Goal: Communication & Community: Answer question/provide support

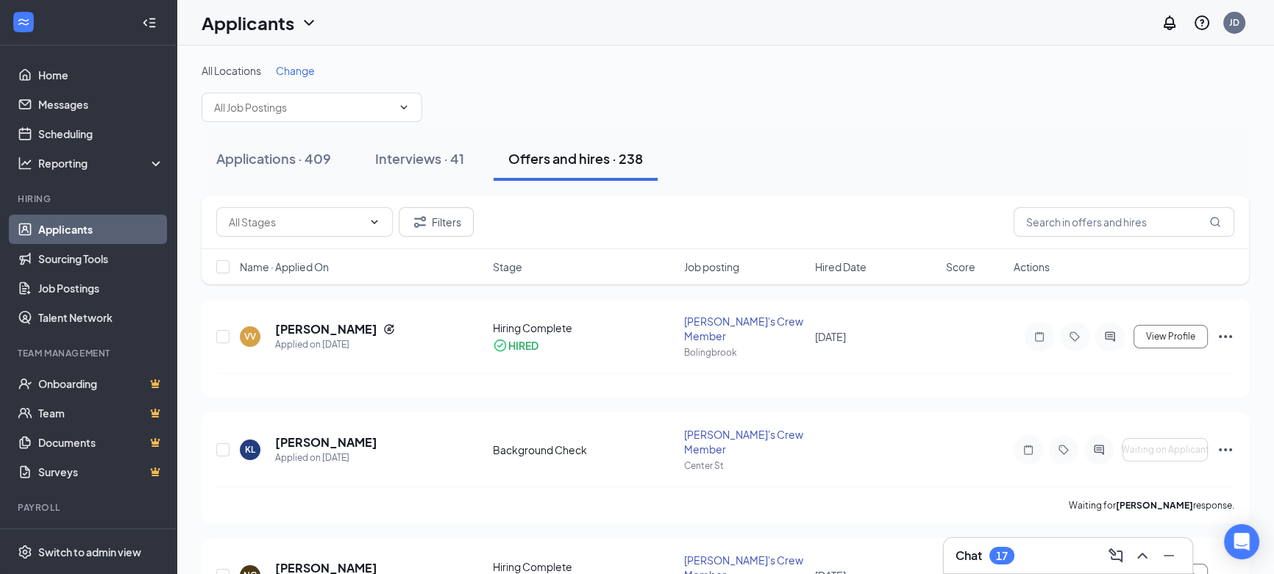
click at [1002, 550] on div "17" at bounding box center [1002, 556] width 12 height 13
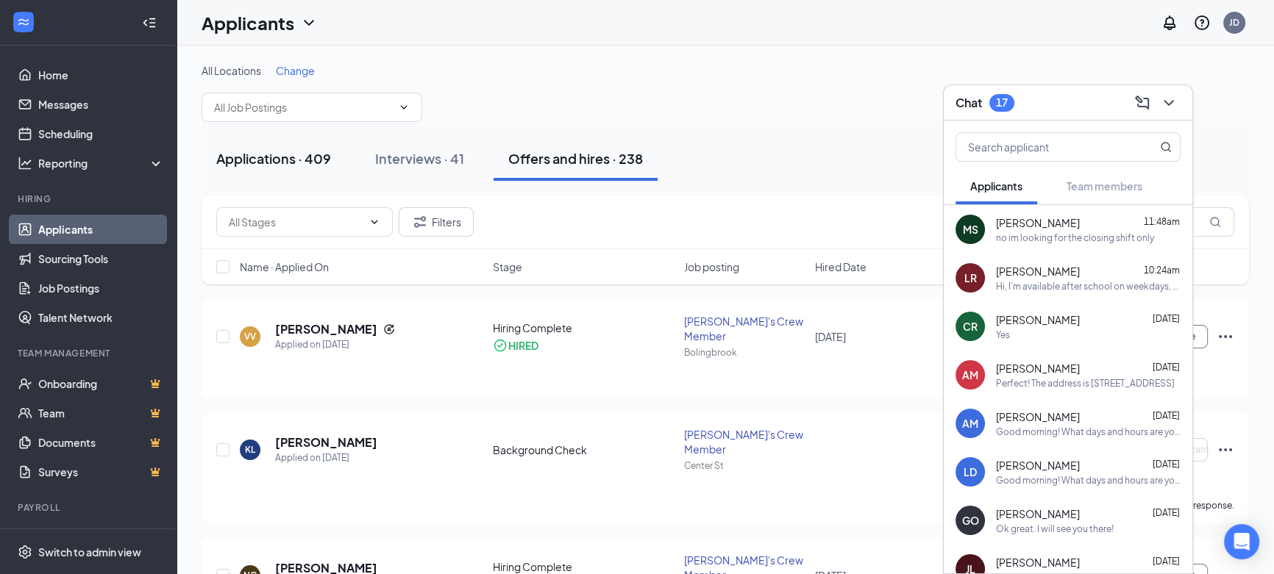
click at [275, 151] on div "Applications · 409" at bounding box center [273, 158] width 115 height 18
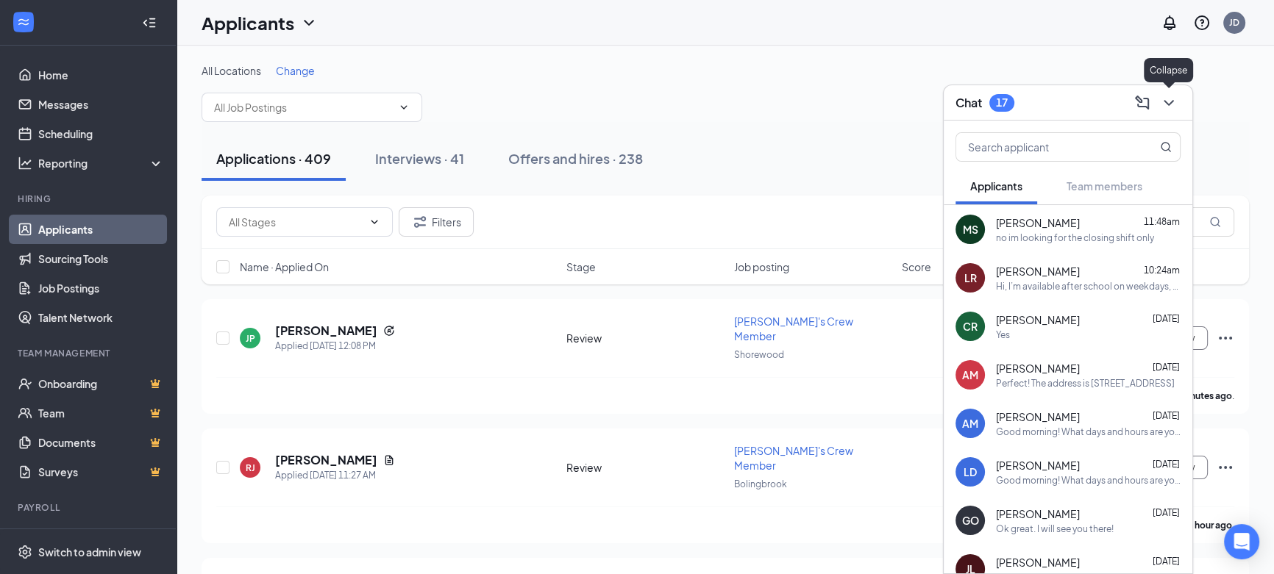
click at [1171, 107] on icon "ChevronDown" at bounding box center [1169, 103] width 18 height 18
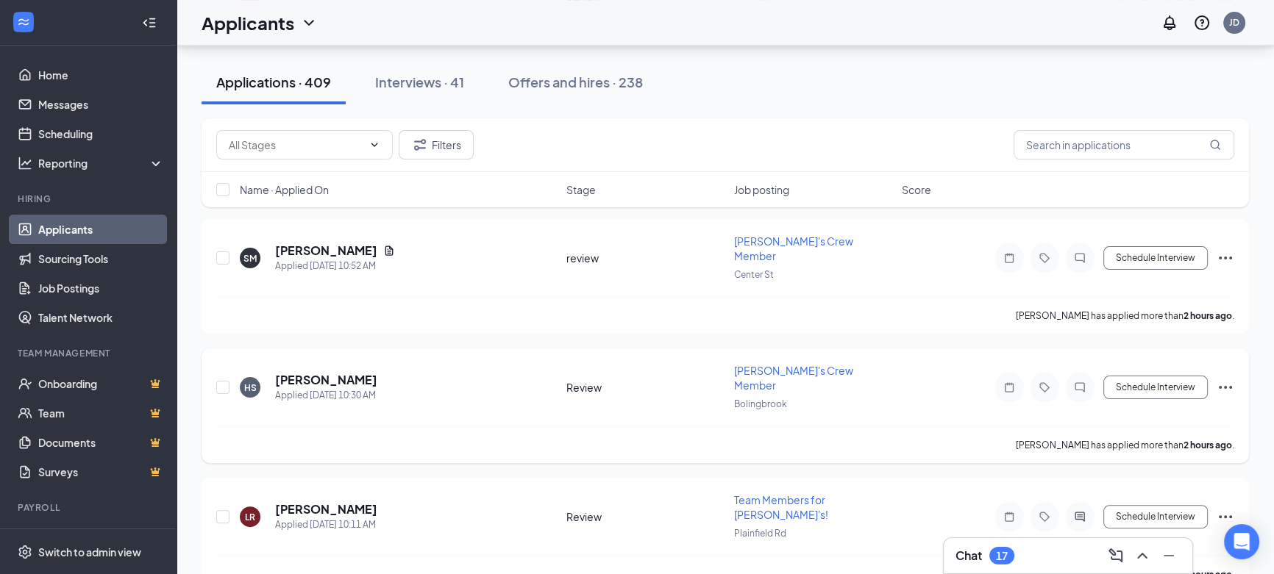
scroll to position [535, 0]
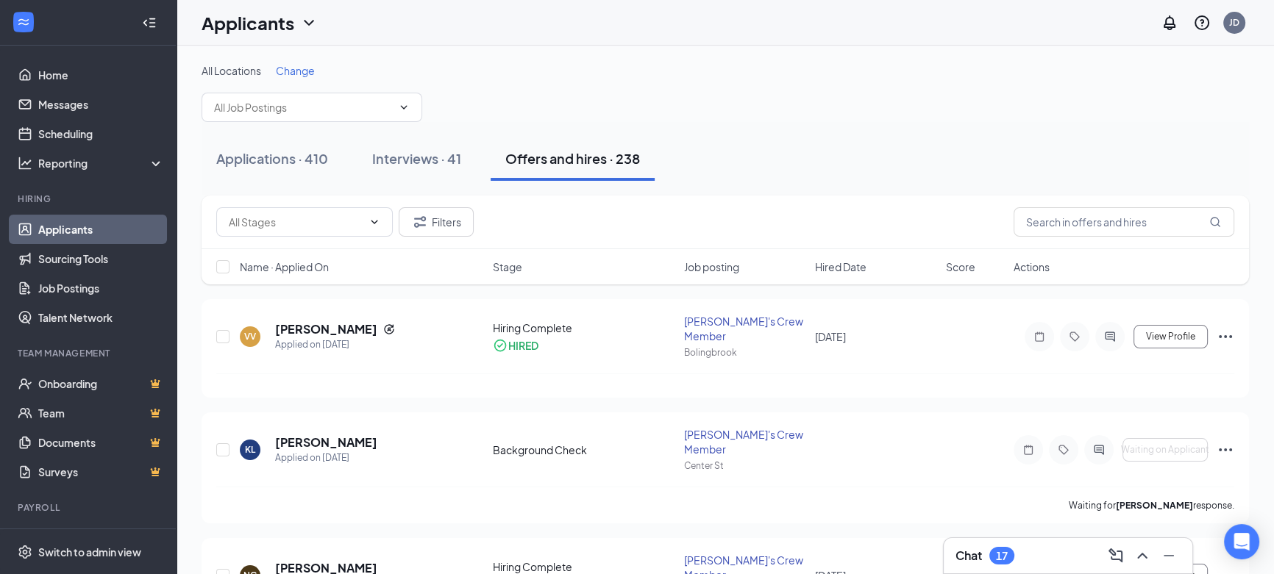
click at [1018, 558] on div "Chat 17" at bounding box center [1067, 556] width 225 height 24
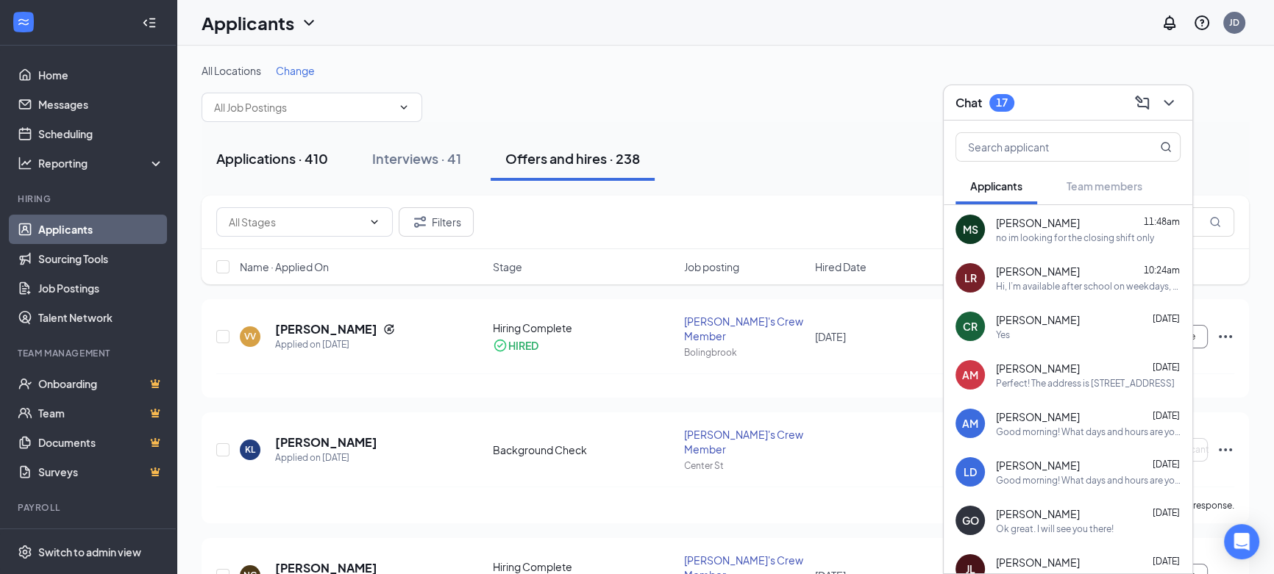
click at [288, 161] on div "Applications · 410" at bounding box center [272, 158] width 112 height 18
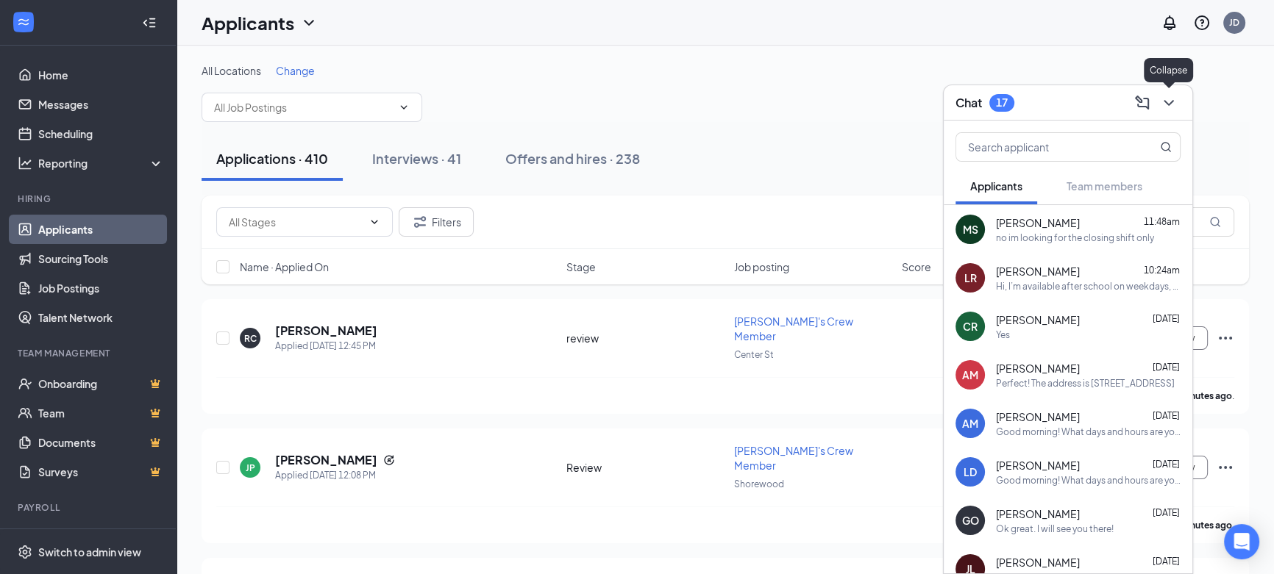
click at [1176, 96] on icon "ChevronDown" at bounding box center [1169, 103] width 18 height 18
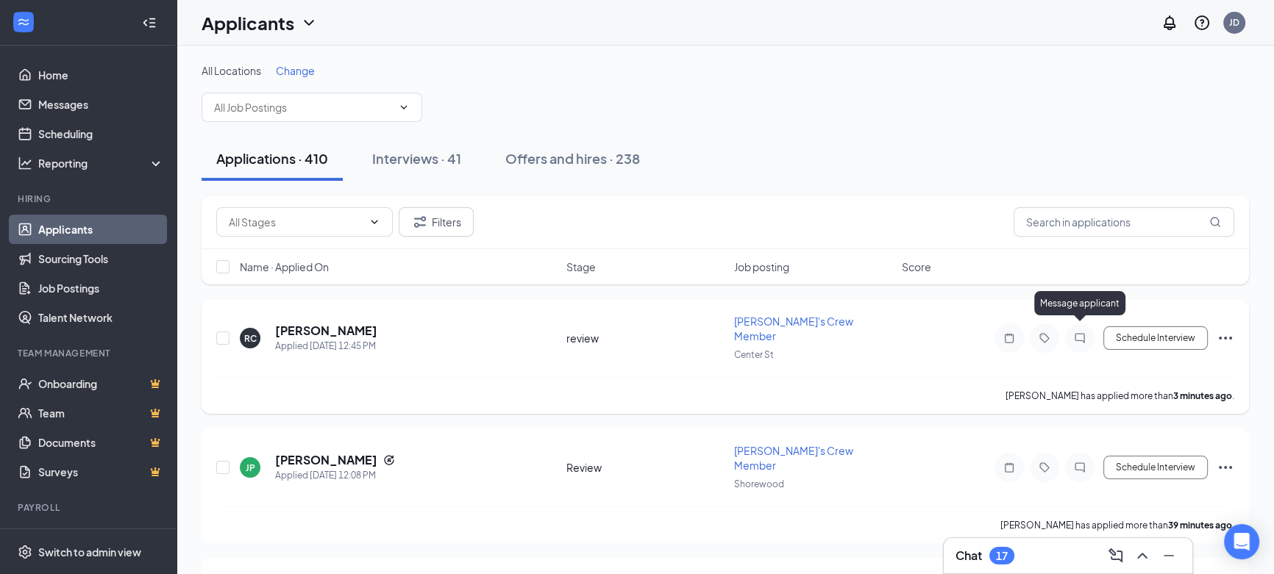
click at [1076, 332] on icon "ChatInactive" at bounding box center [1080, 338] width 18 height 12
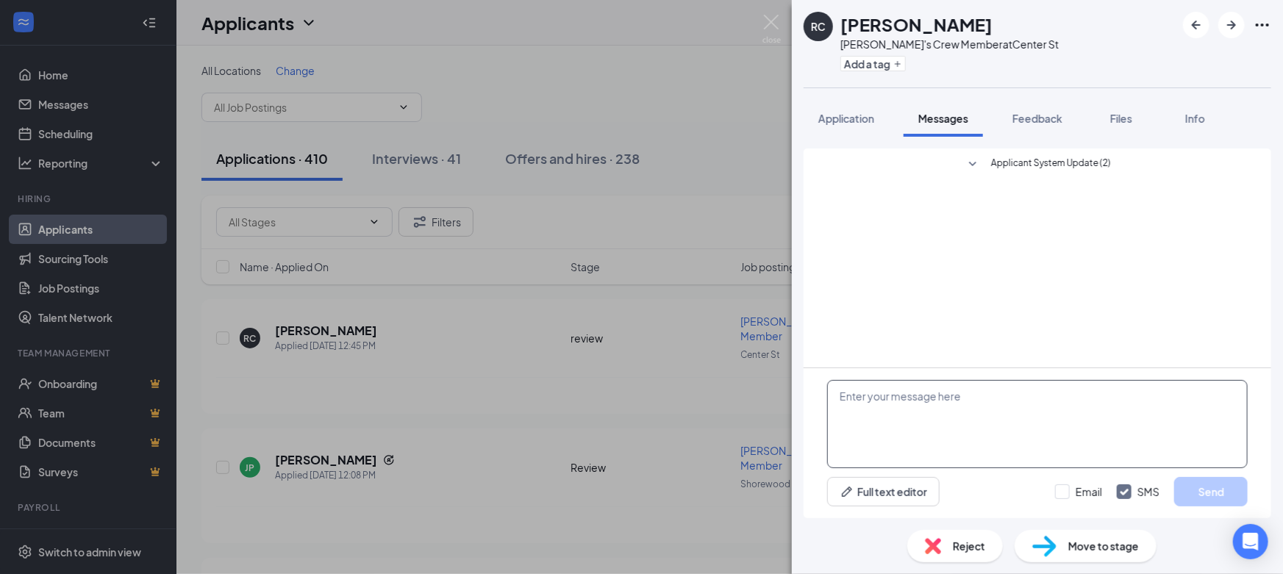
drag, startPoint x: 914, startPoint y: 419, endPoint x: 916, endPoint y: 430, distance: 10.5
click at [916, 430] on textarea at bounding box center [1037, 424] width 421 height 88
type textarea "What hours are you looking for?"
click at [1228, 488] on button "Send" at bounding box center [1212, 491] width 74 height 29
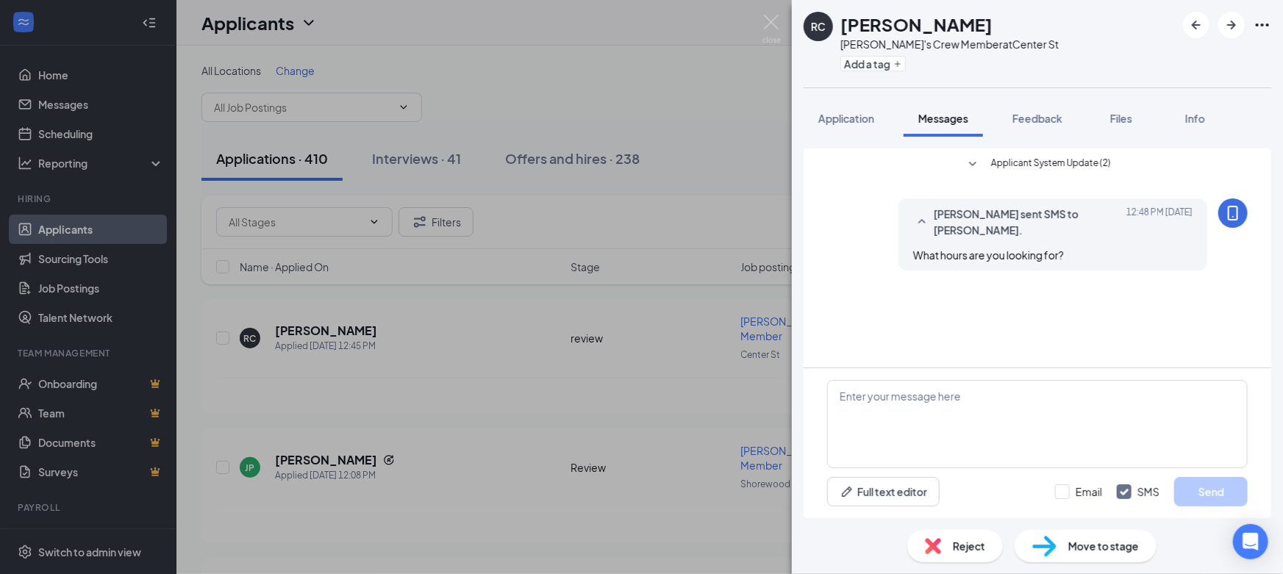
click at [634, 402] on div "RC [PERSON_NAME] [PERSON_NAME]'s Crew Member at Center St Add a tag Application…" at bounding box center [641, 287] width 1283 height 574
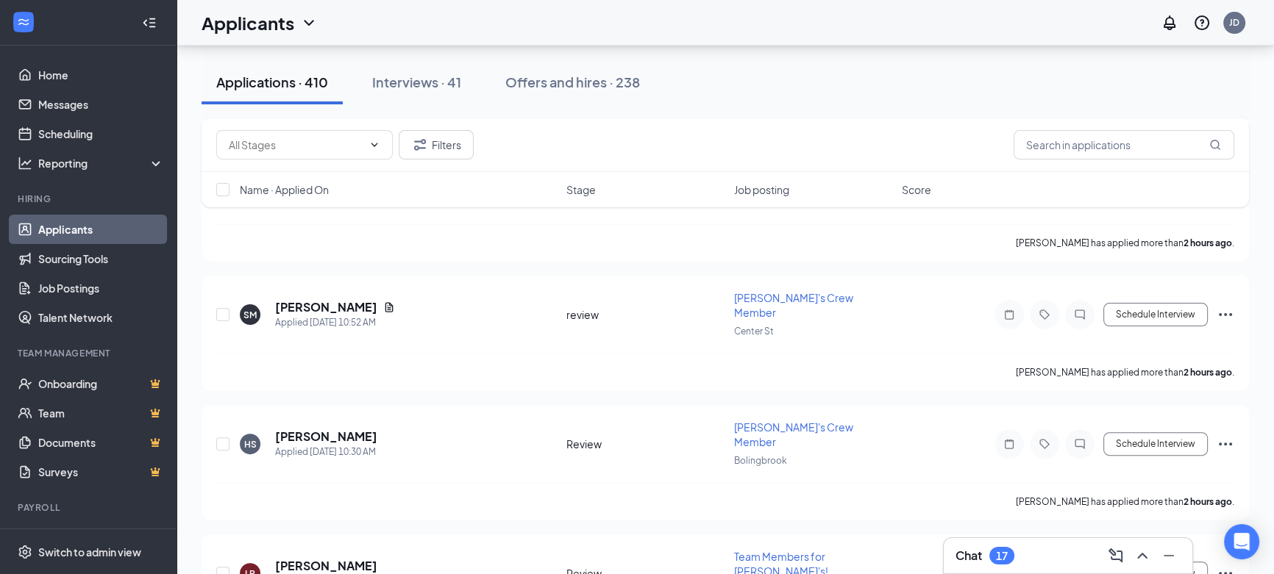
scroll to position [535, 0]
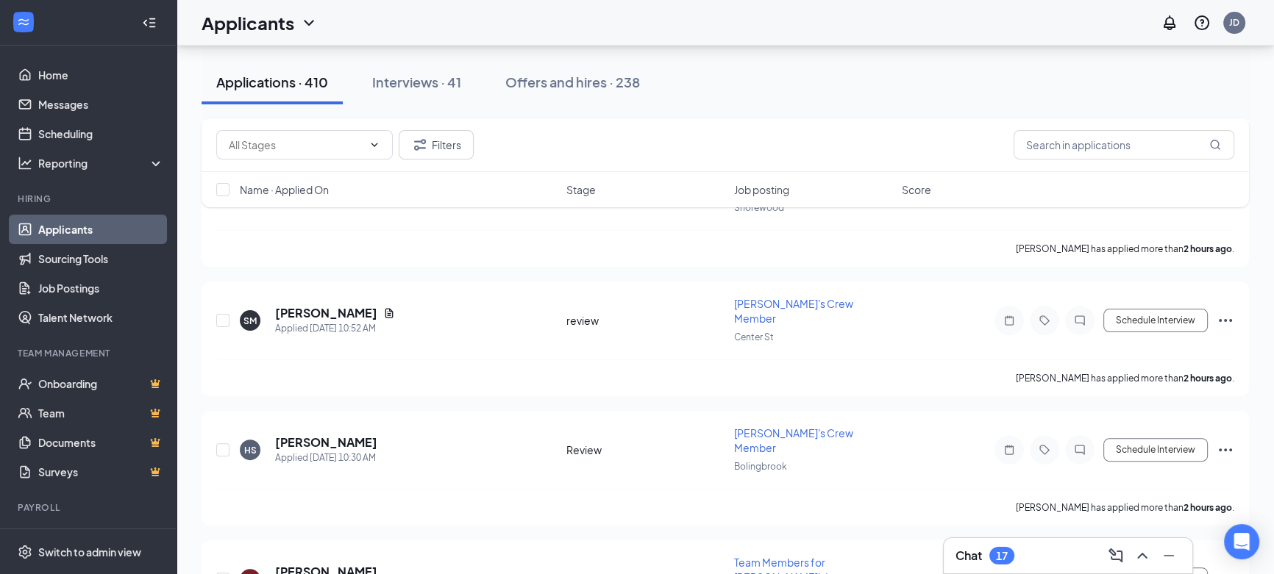
click at [308, 23] on icon "ChevronDown" at bounding box center [309, 23] width 10 height 6
click at [421, 102] on button "Interviews · 41" at bounding box center [416, 82] width 118 height 44
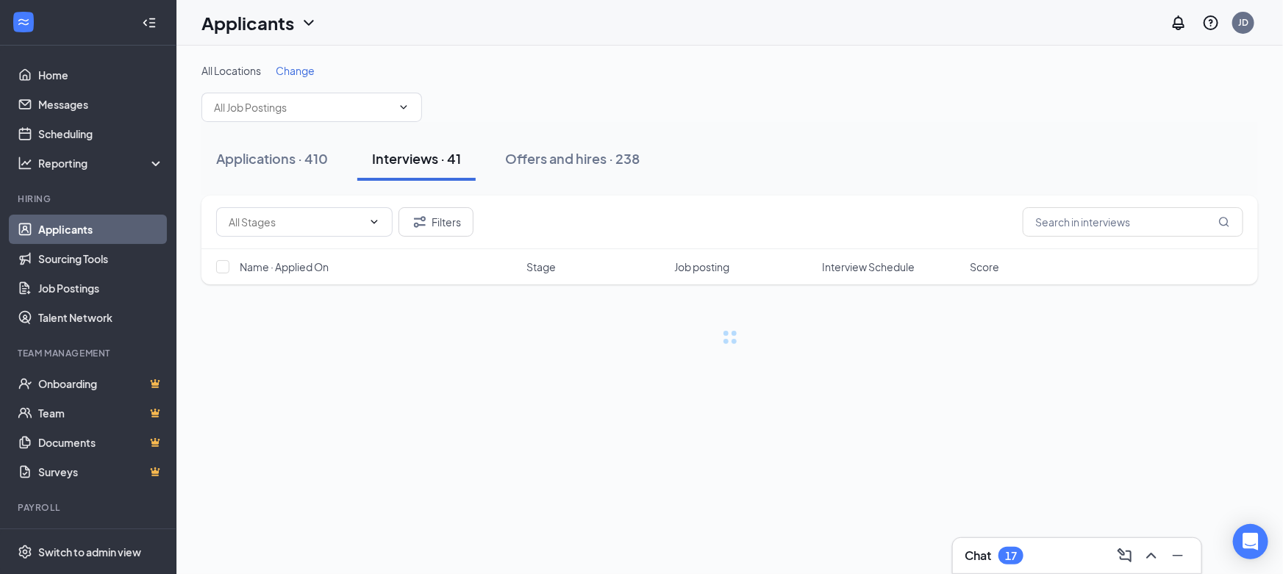
click at [291, 71] on span "Change" at bounding box center [295, 70] width 39 height 13
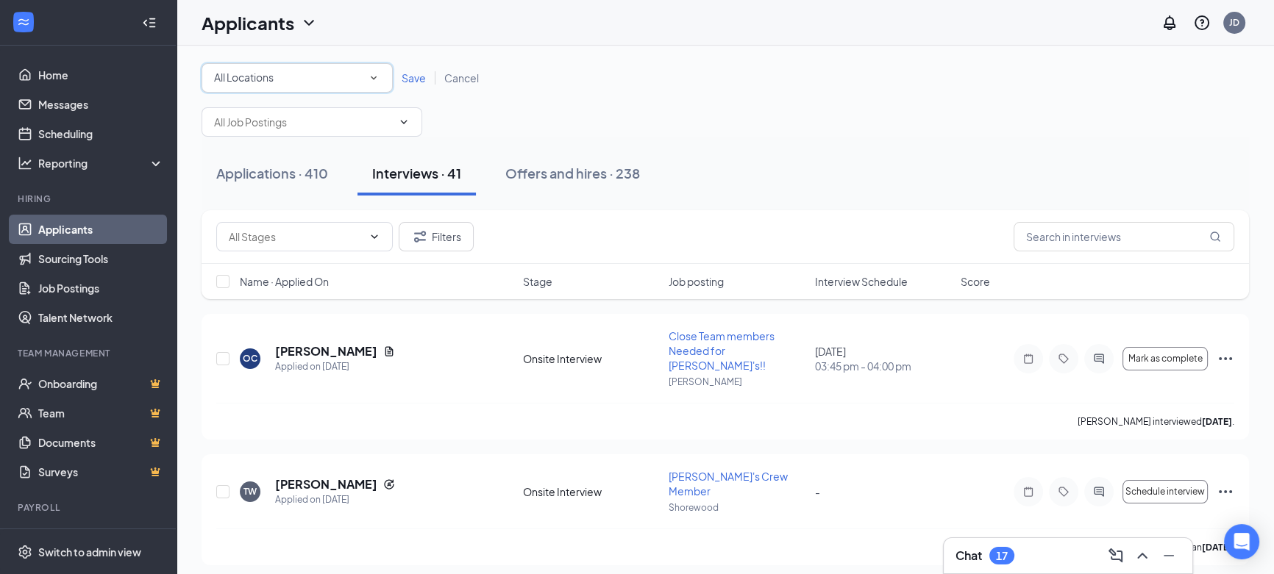
click at [286, 74] on div "All Locations" at bounding box center [297, 78] width 166 height 18
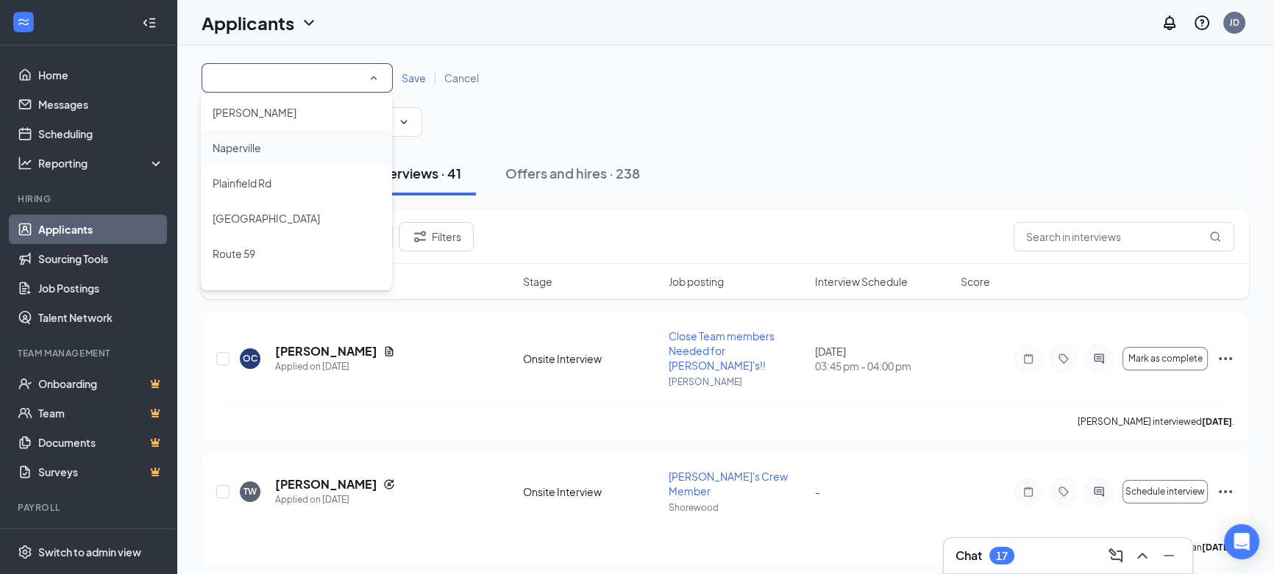
scroll to position [133, 0]
click at [257, 163] on span "Plainfield Rd" at bounding box center [242, 161] width 59 height 13
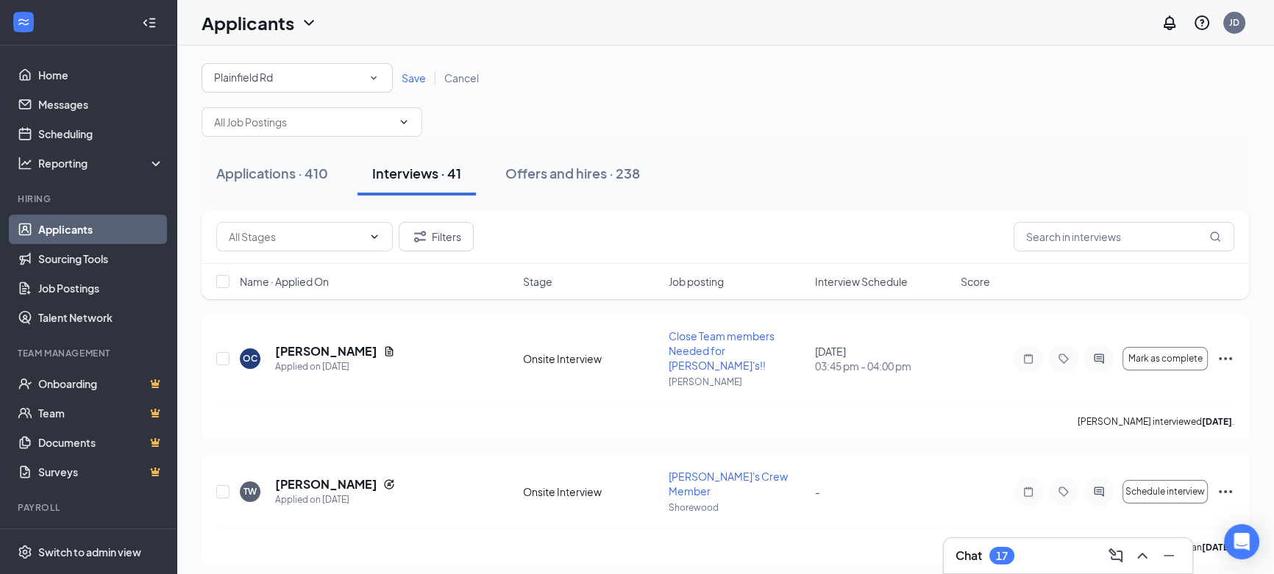
click at [416, 80] on span "Save" at bounding box center [414, 77] width 24 height 13
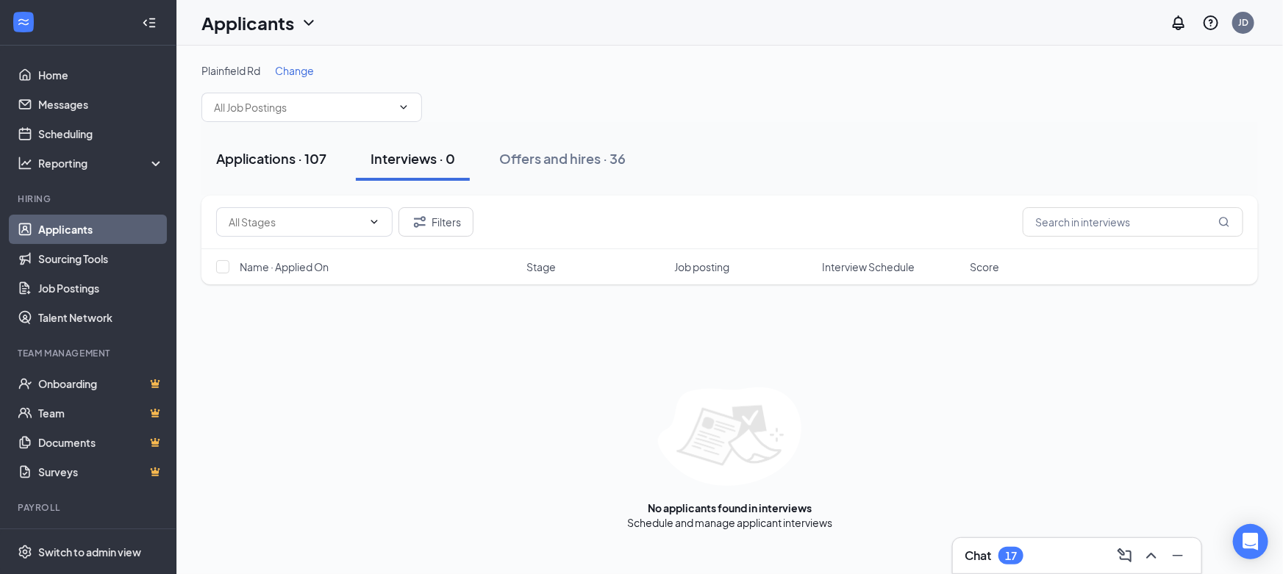
click at [299, 157] on div "Applications · 107" at bounding box center [271, 158] width 110 height 18
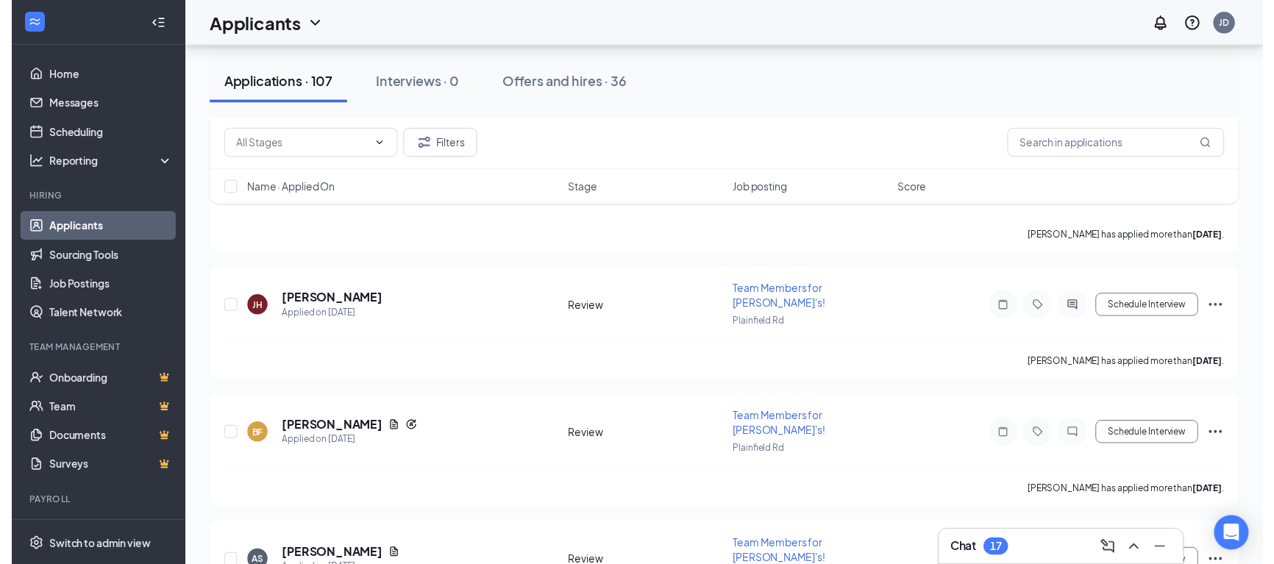
scroll to position [936, 0]
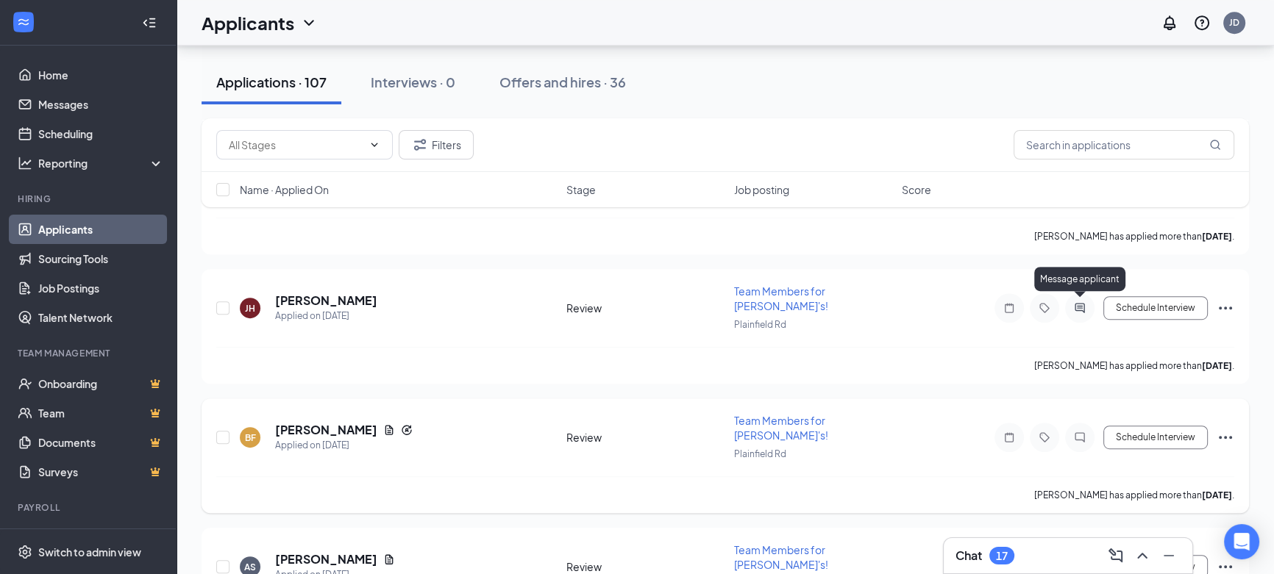
click at [1080, 432] on icon "ChatInactive" at bounding box center [1080, 438] width 18 height 12
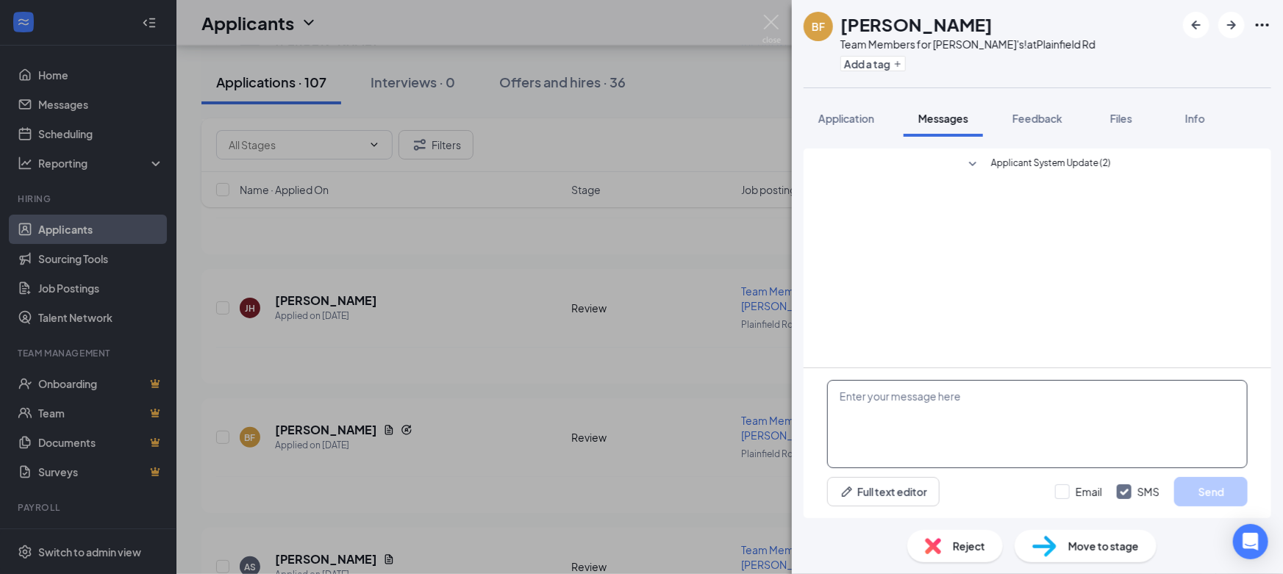
click at [932, 407] on textarea at bounding box center [1037, 424] width 421 height 88
type textarea "G"
type textarea "Good afternoon...What hours are you looking for?"
click at [1205, 490] on button "Send" at bounding box center [1212, 491] width 74 height 29
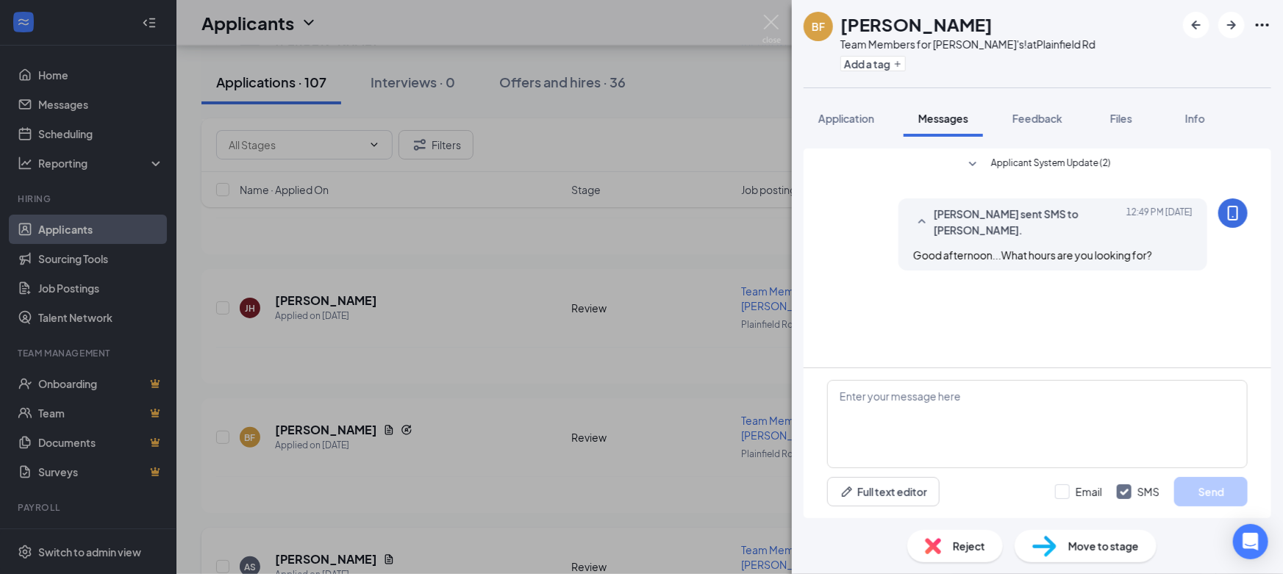
click at [532, 373] on div "BF [PERSON_NAME] Team Members for [PERSON_NAME]'s! at Plainfield Rd Add a tag A…" at bounding box center [641, 287] width 1283 height 574
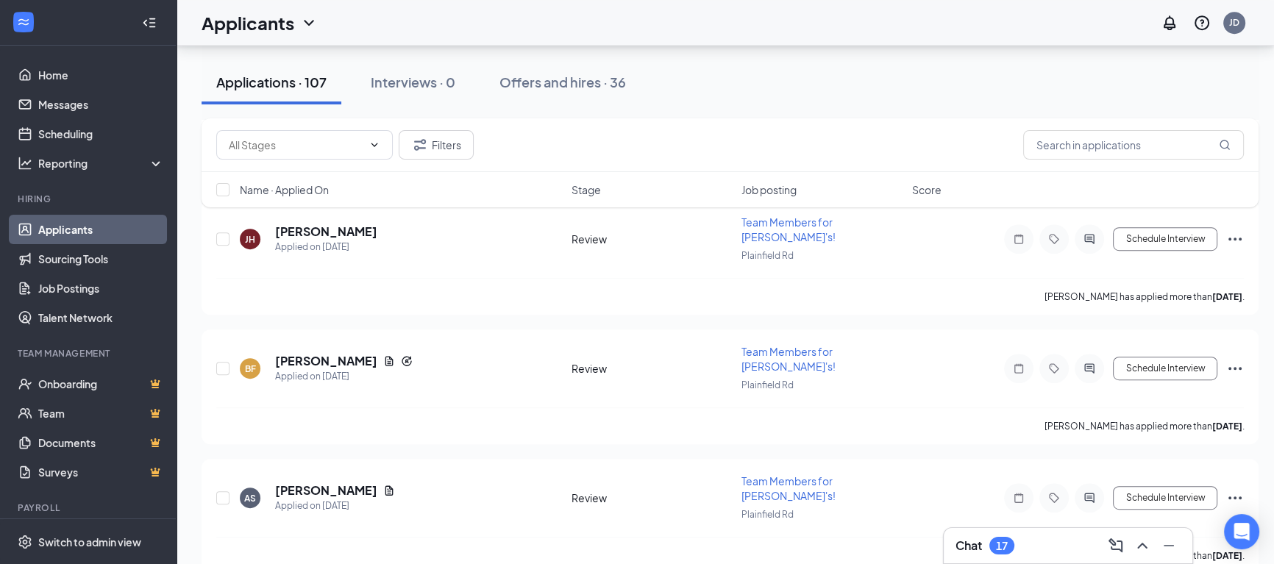
scroll to position [1002, 0]
click at [1005, 544] on div "17" at bounding box center [1002, 546] width 12 height 13
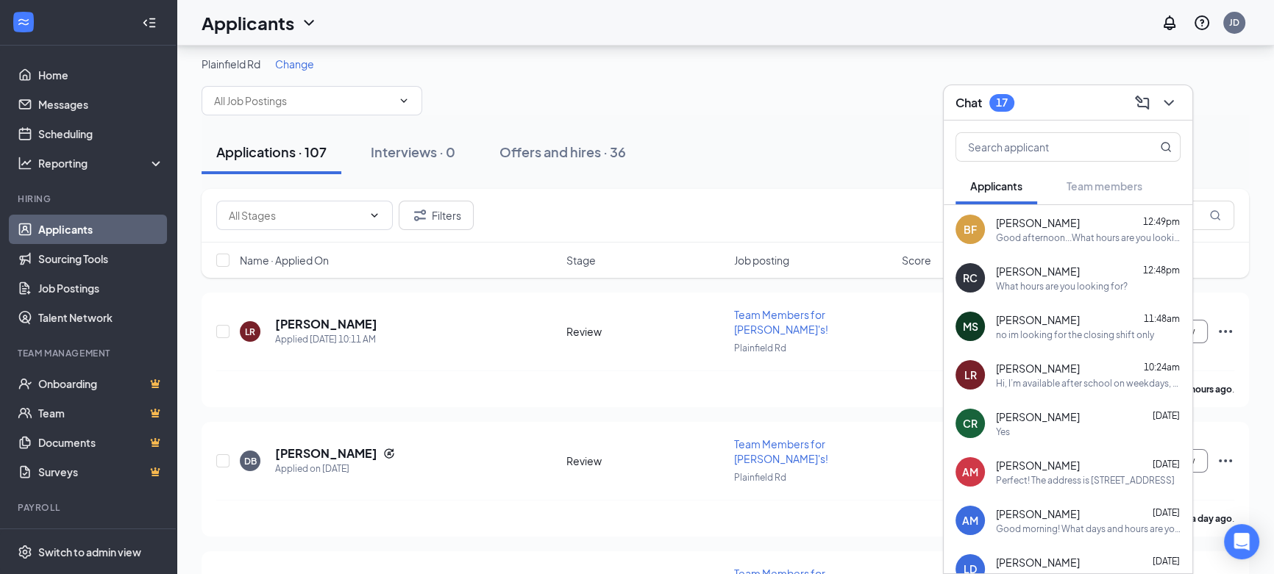
scroll to position [0, 0]
